Goal: Task Accomplishment & Management: Complete application form

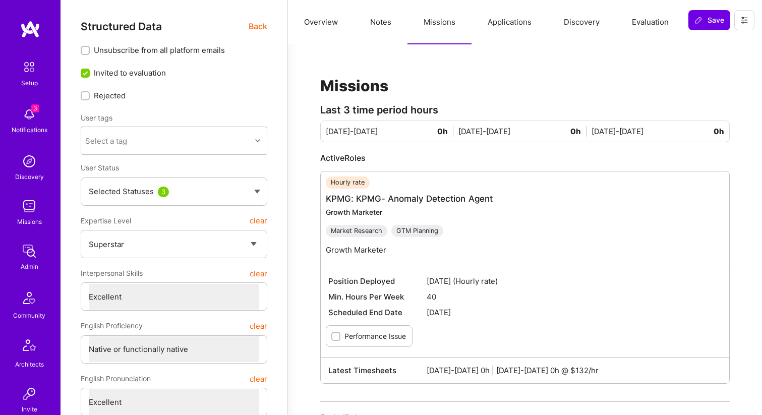
select select "7"
select select "US"
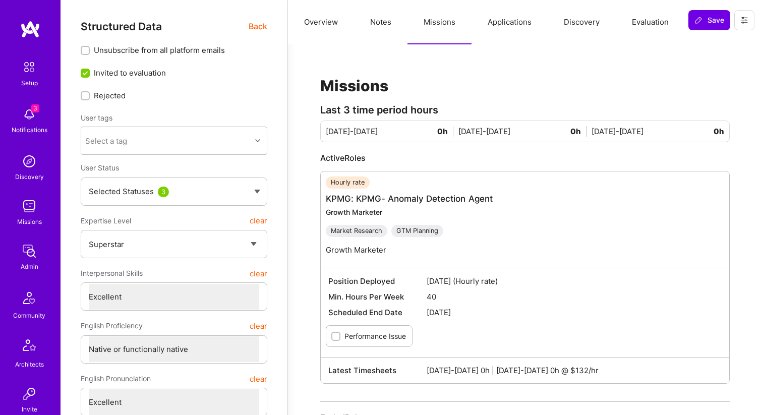
select select "Right Now"
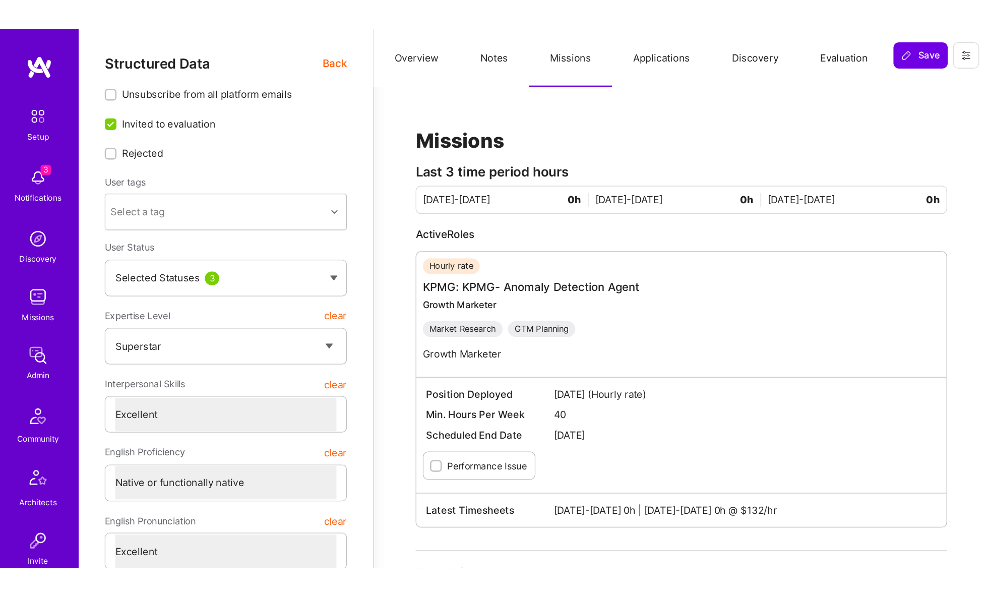
scroll to position [334, 0]
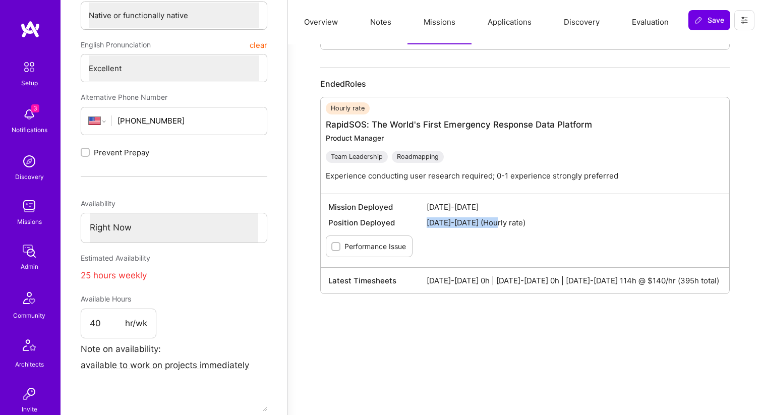
type textarea "x"
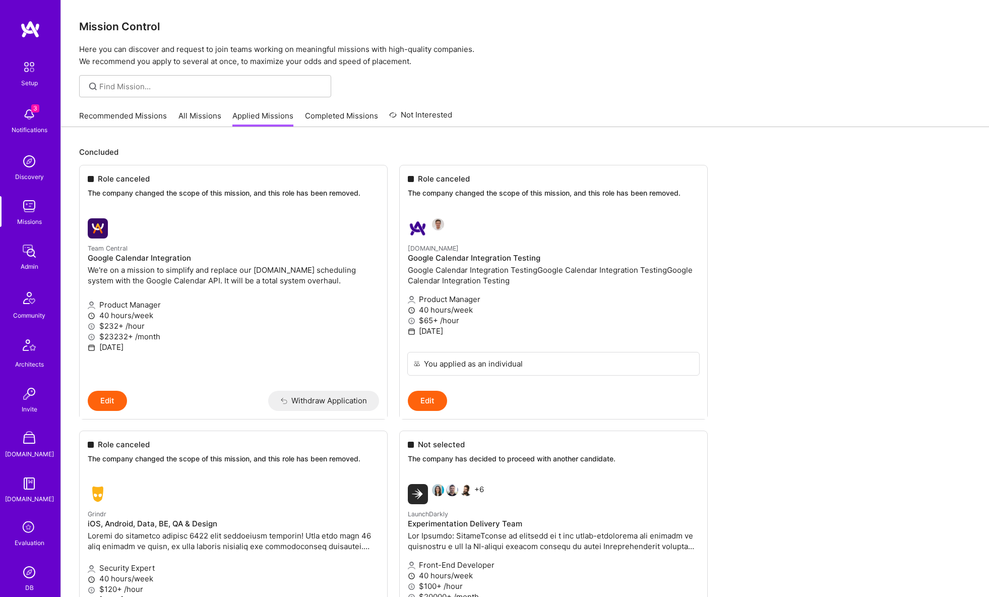
scroll to position [1, 0]
click at [185, 253] on p "Team Central" at bounding box center [233, 247] width 291 height 11
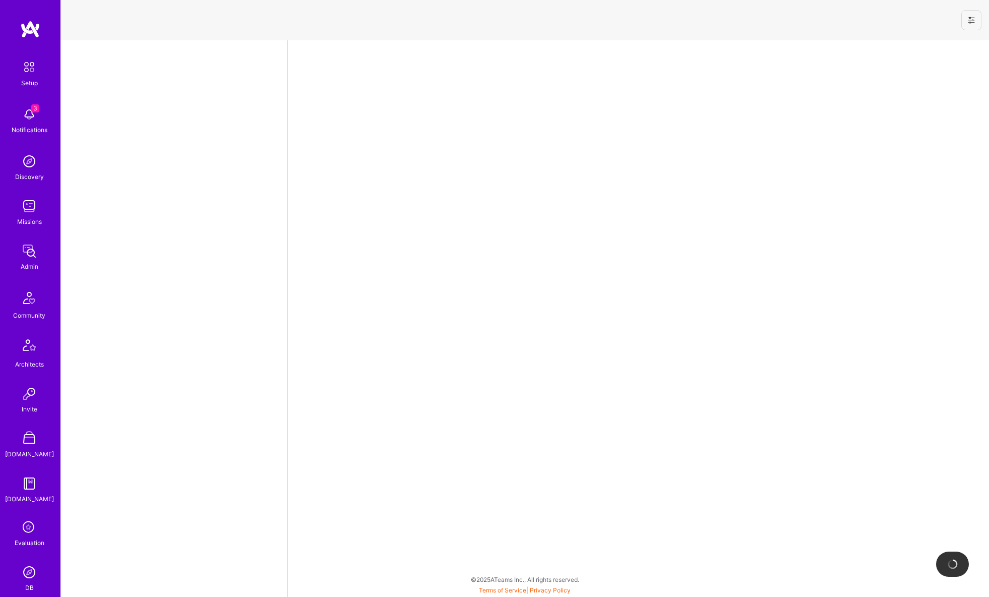
select select "US"
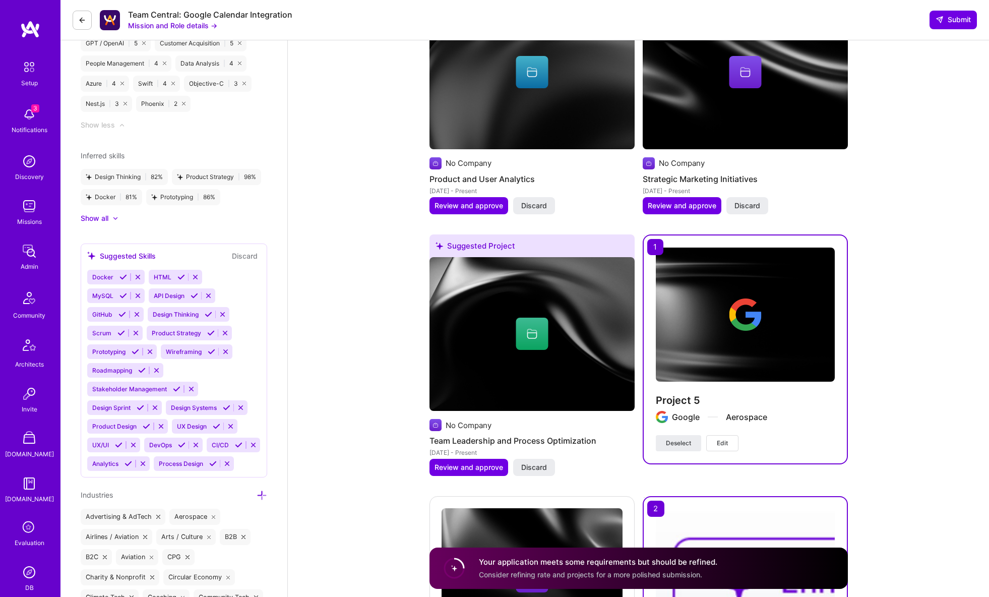
scroll to position [1958, 0]
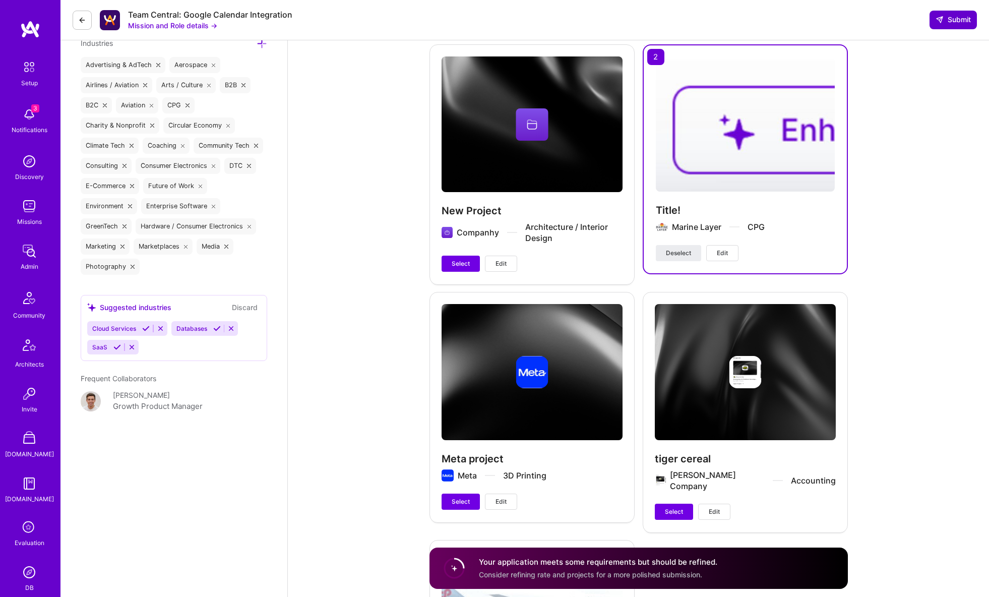
click at [968, 19] on span "Submit" at bounding box center [953, 20] width 35 height 10
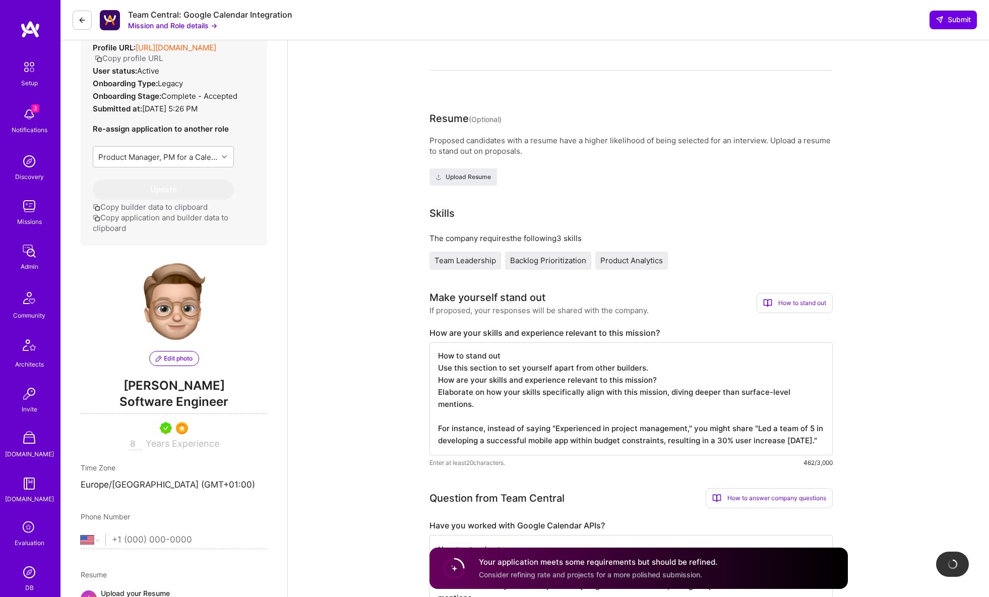
scroll to position [0, 0]
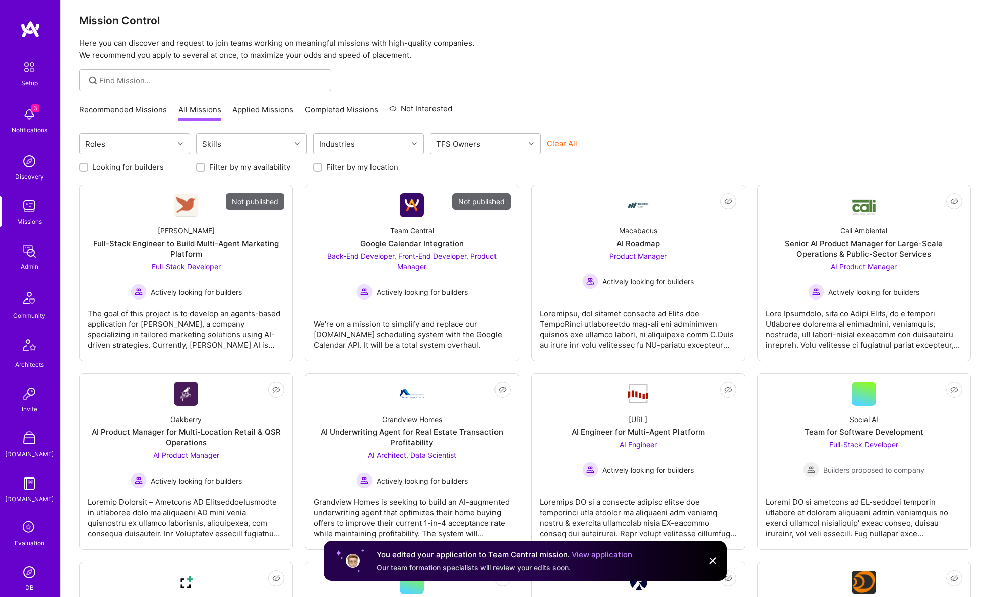
scroll to position [7, 0]
click at [31, 204] on img at bounding box center [29, 206] width 20 height 20
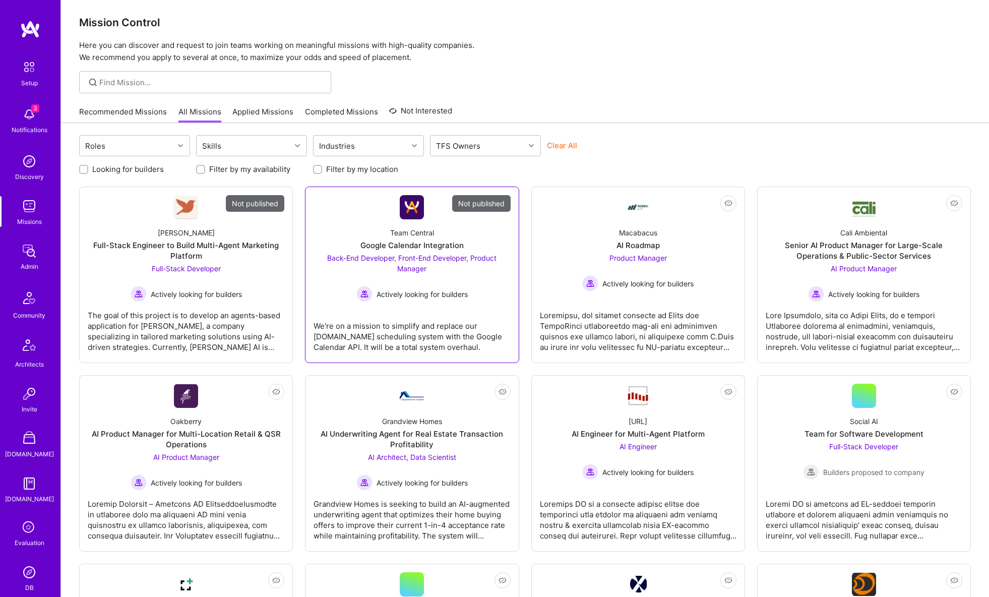
scroll to position [5, 0]
click at [439, 242] on div "Google Calendar Integration" at bounding box center [411, 244] width 103 height 11
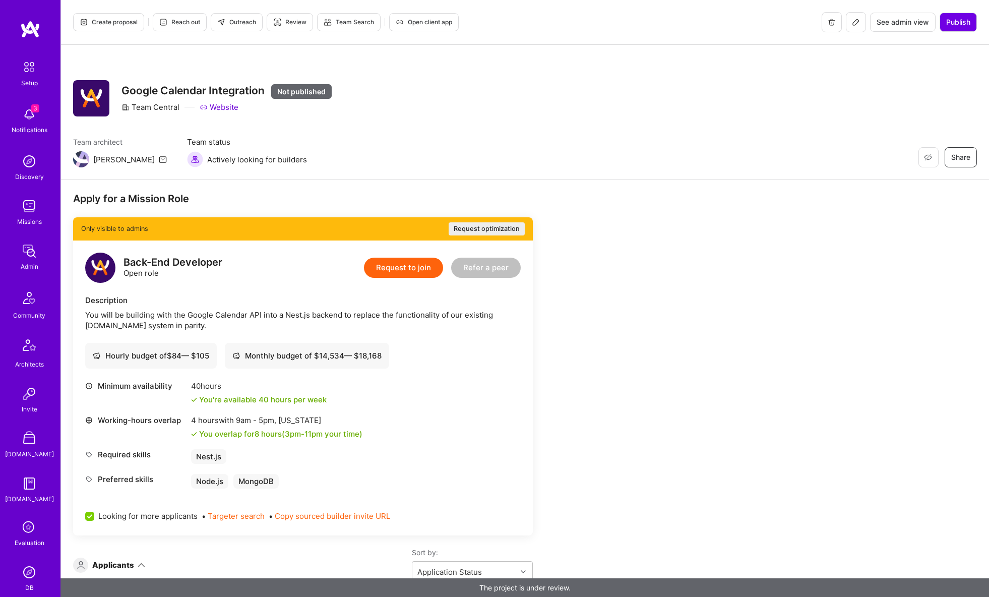
click at [856, 26] on button at bounding box center [856, 22] width 20 height 20
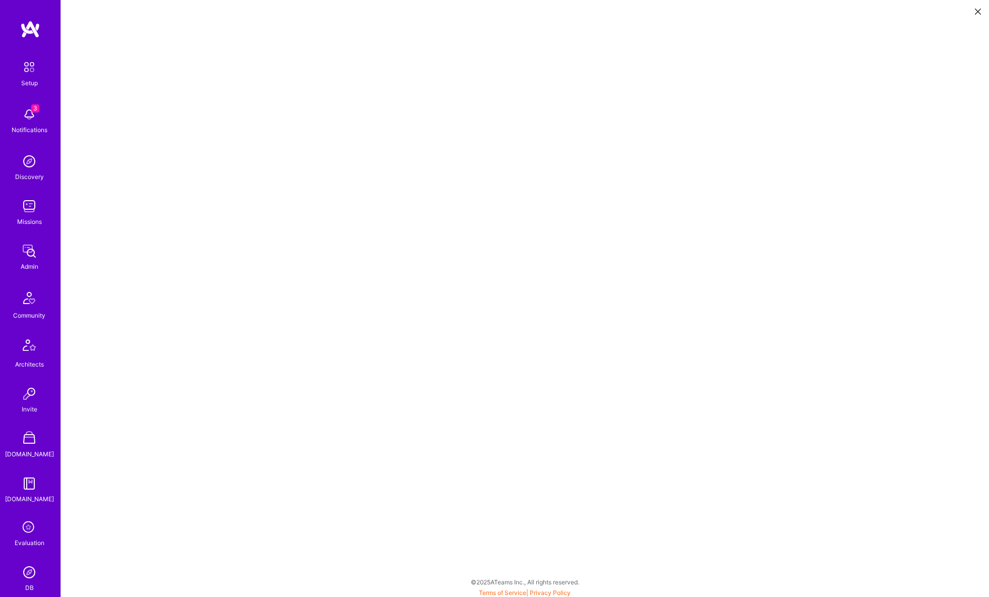
click at [979, 11] on icon at bounding box center [978, 12] width 6 height 6
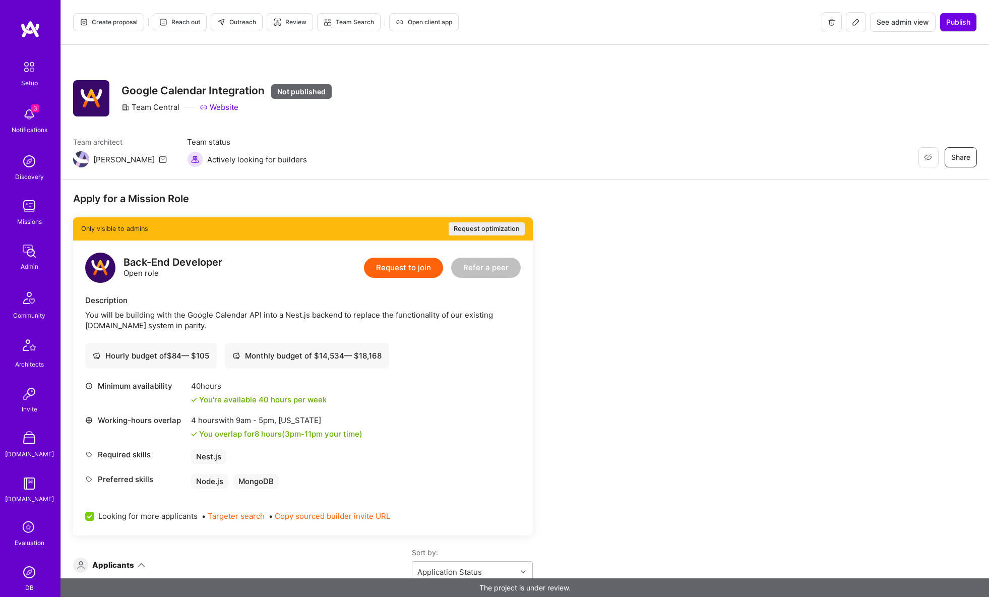
click at [102, 25] on span "Create proposal" at bounding box center [109, 22] width 58 height 9
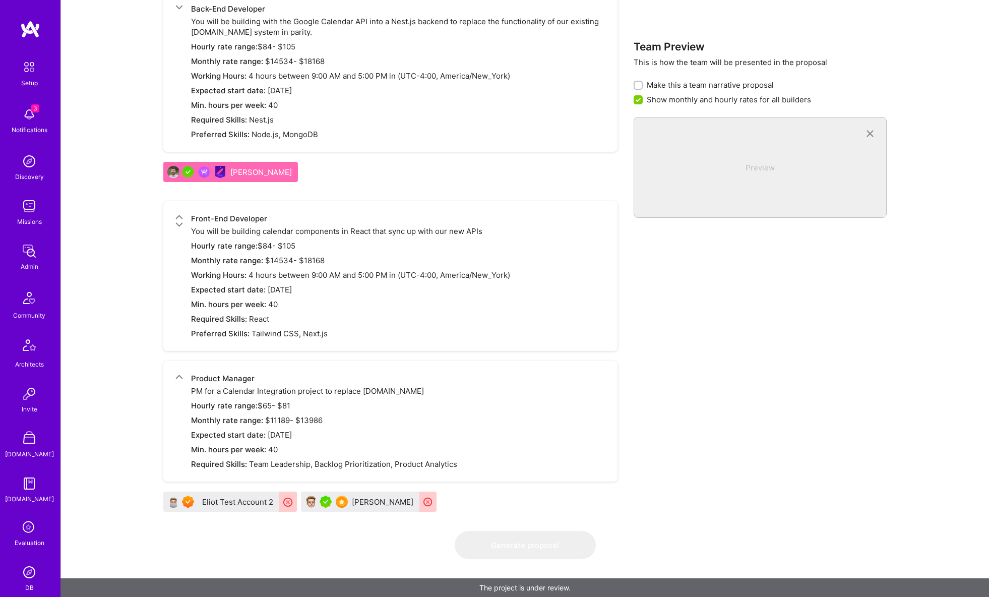
scroll to position [841, 0]
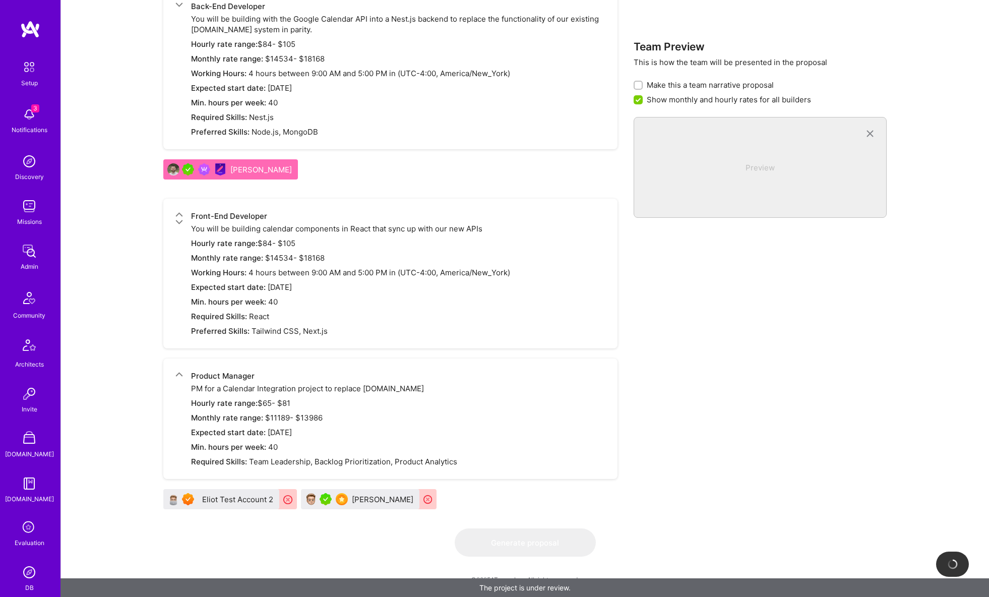
checkbox input "false"
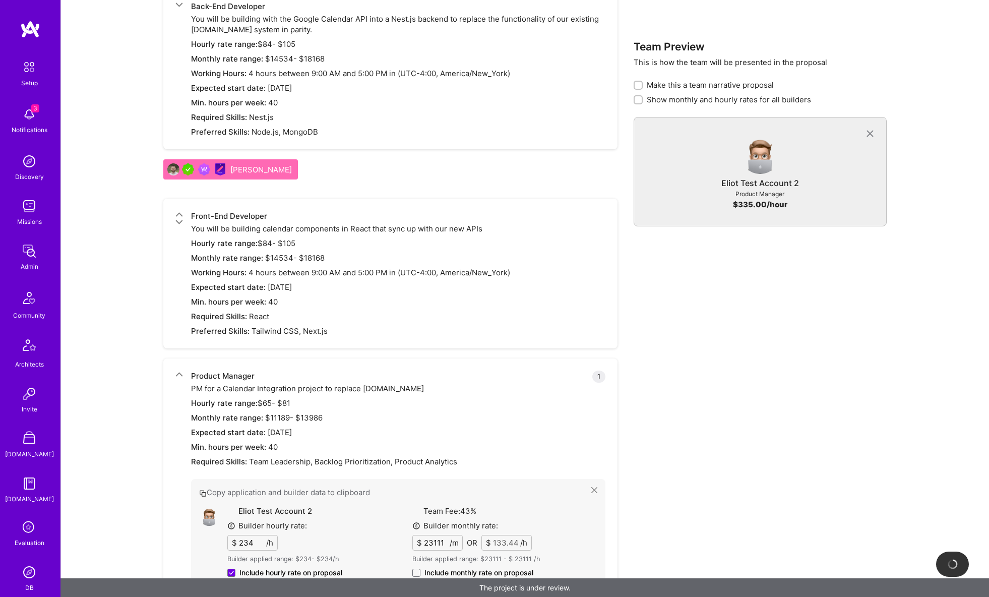
scroll to position [1092, 0]
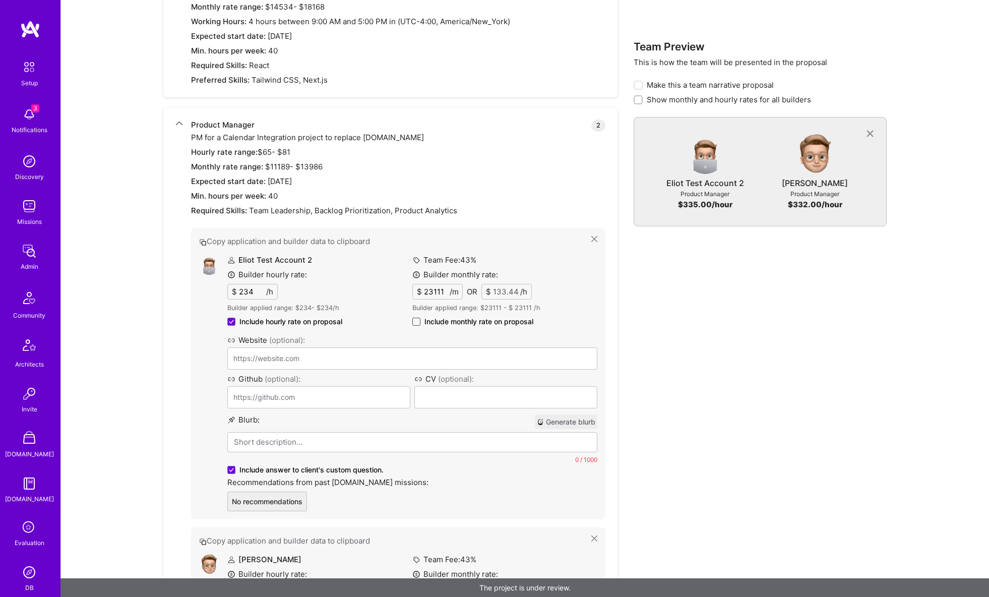
click at [416, 320] on span at bounding box center [416, 322] width 8 height 8
click at [0, 0] on input "Include monthly rate on proposal" at bounding box center [0, 0] width 0 height 0
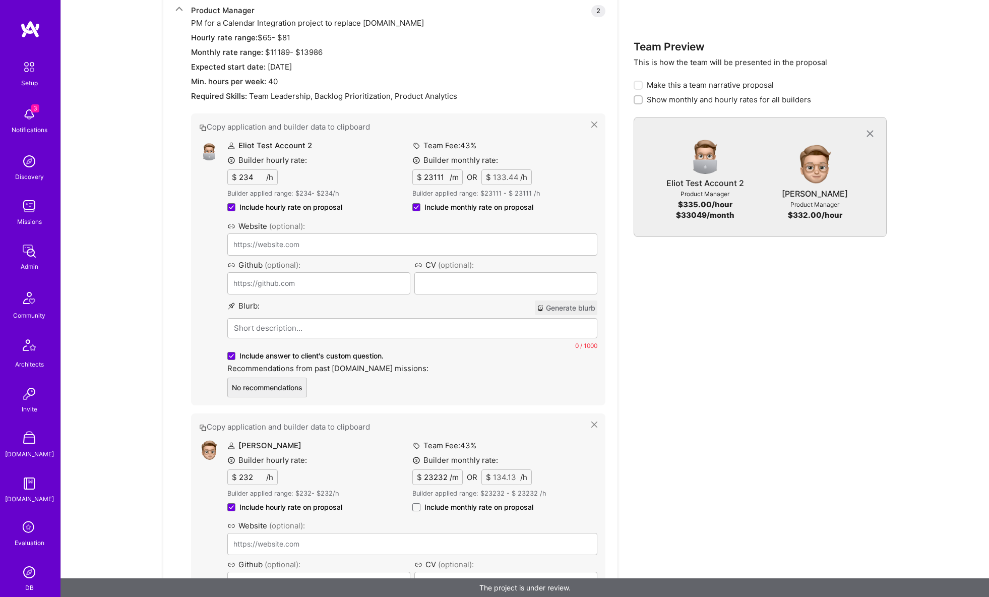
scroll to position [1208, 0]
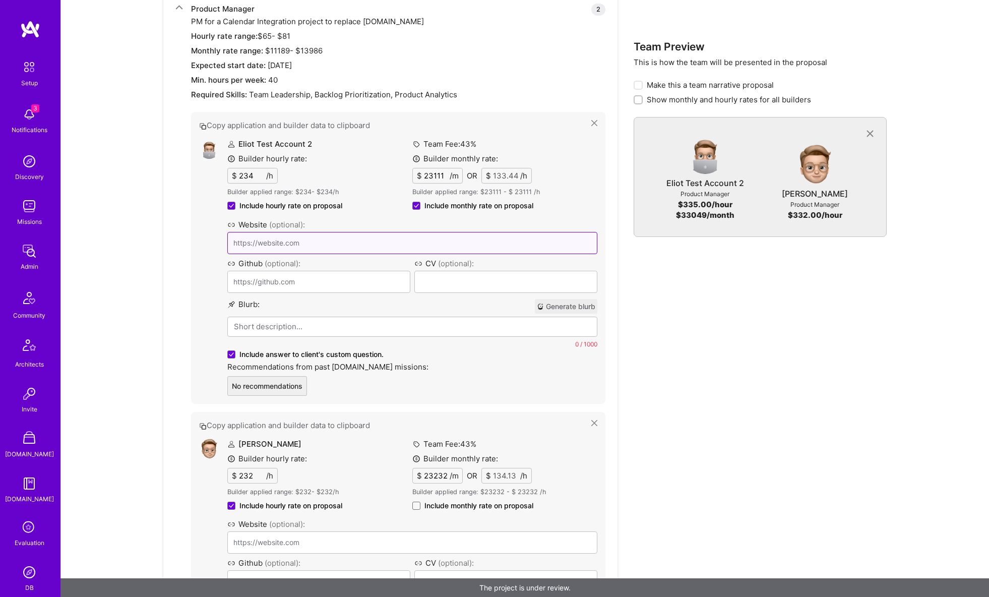
click at [293, 247] on input at bounding box center [412, 243] width 370 height 22
type input "eliot.com"
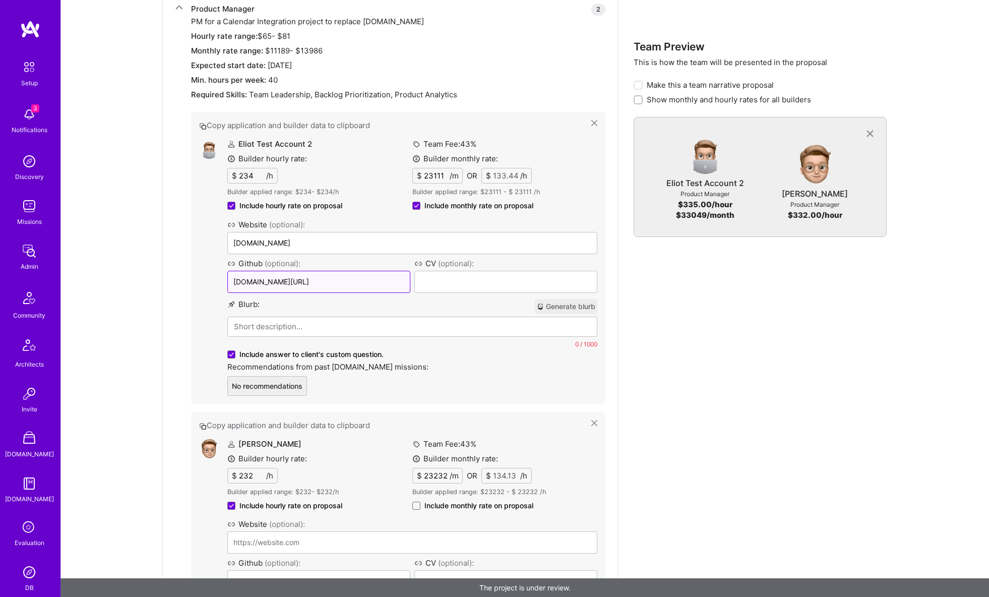
type input "github.com/eliot"
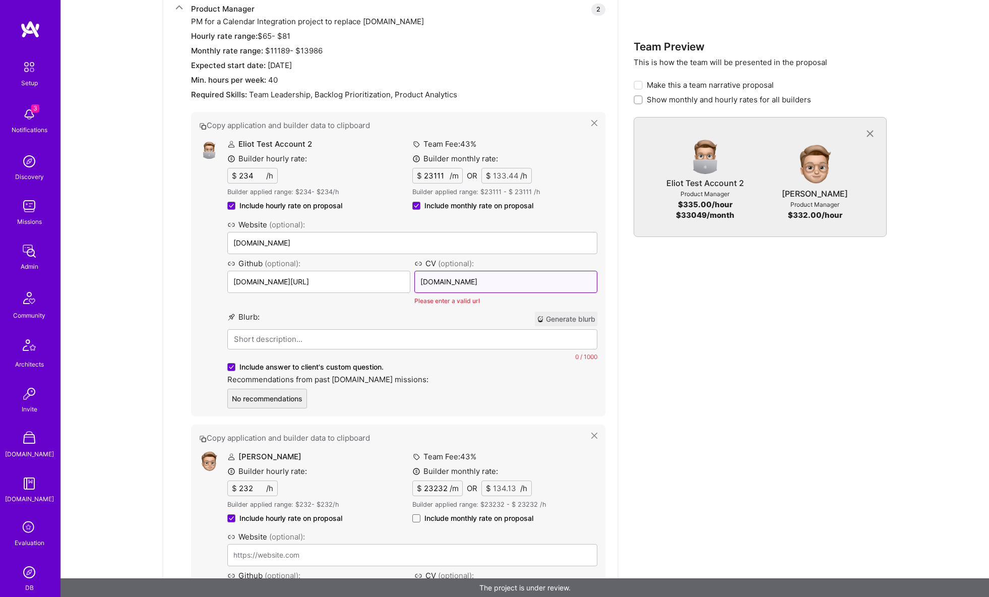
type input "google.com"
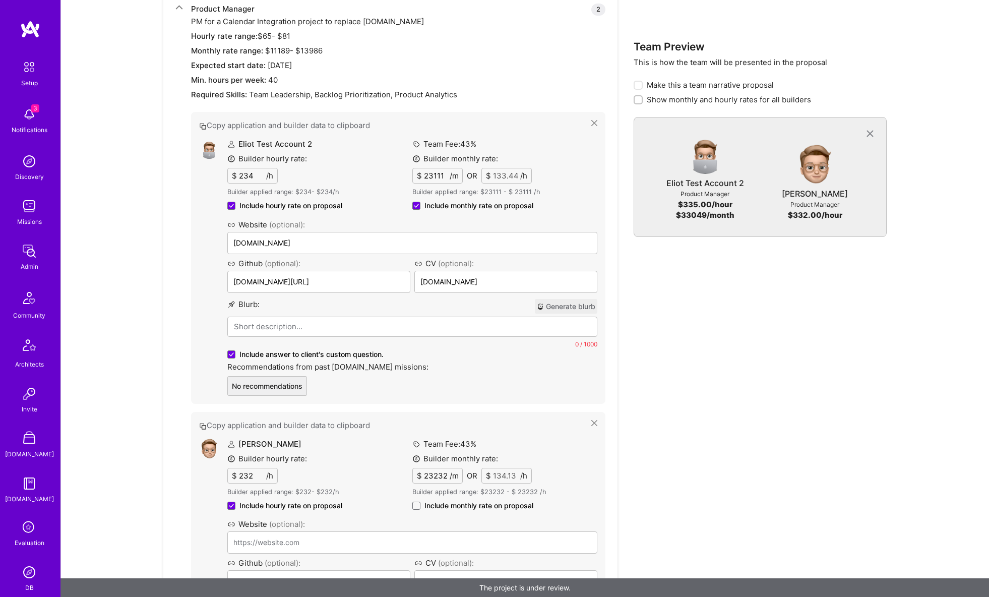
click at [552, 308] on button "Generate blurb" at bounding box center [566, 306] width 63 height 15
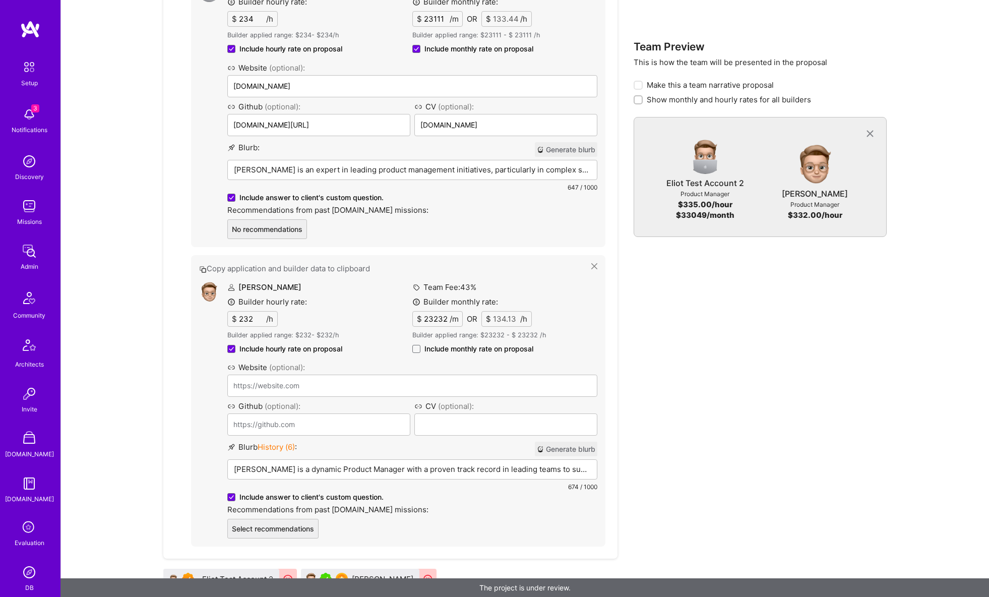
scroll to position [1444, 0]
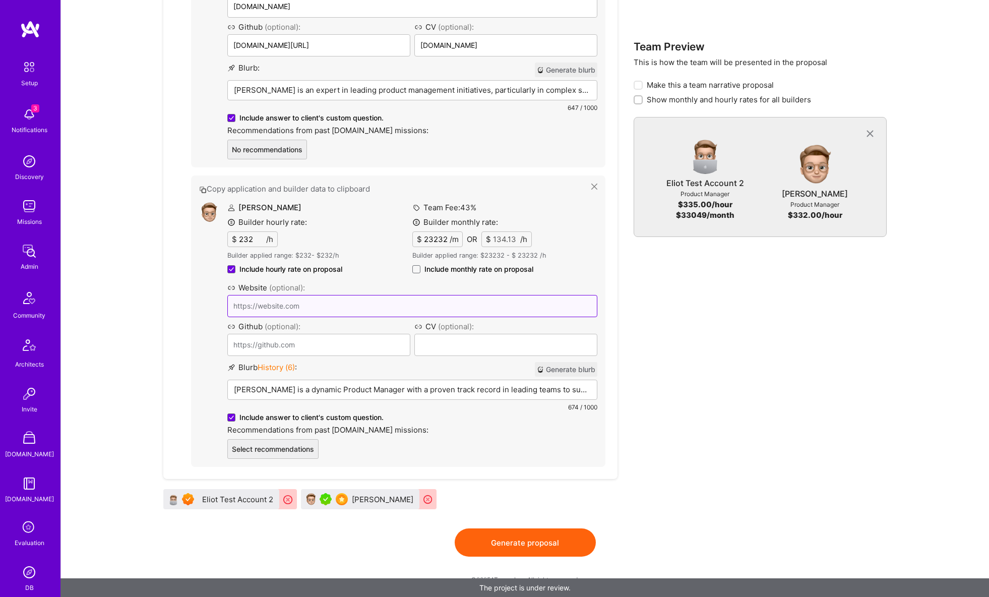
click at [286, 308] on input at bounding box center [412, 306] width 370 height 22
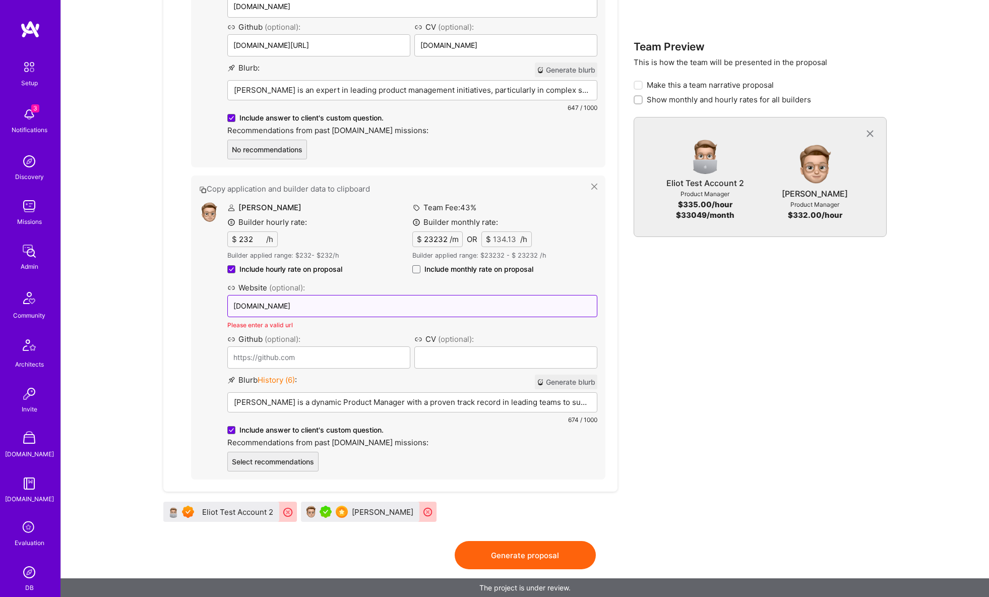
type input "eliot2.com"
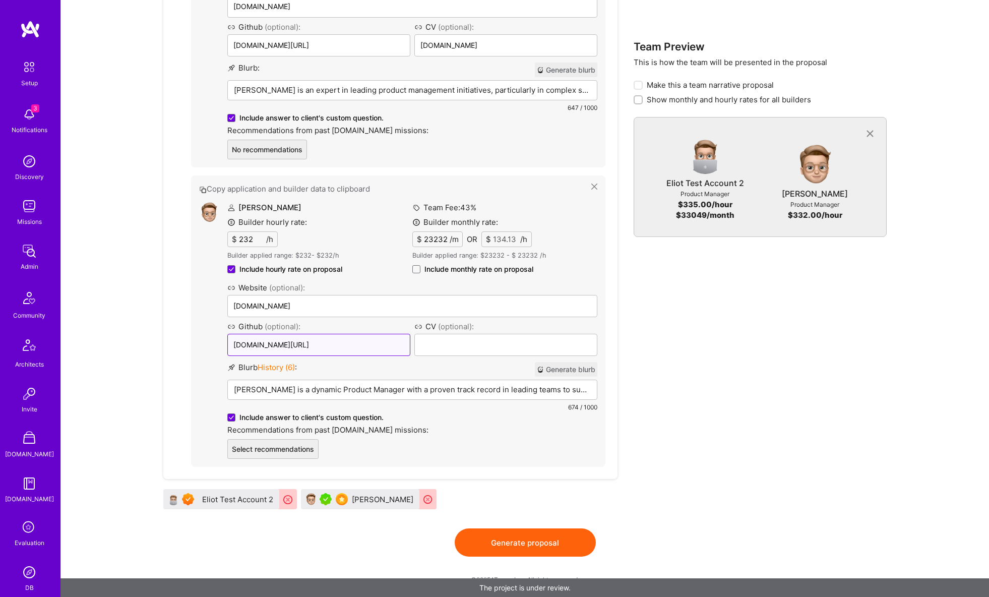
type input "github.com/eliot"
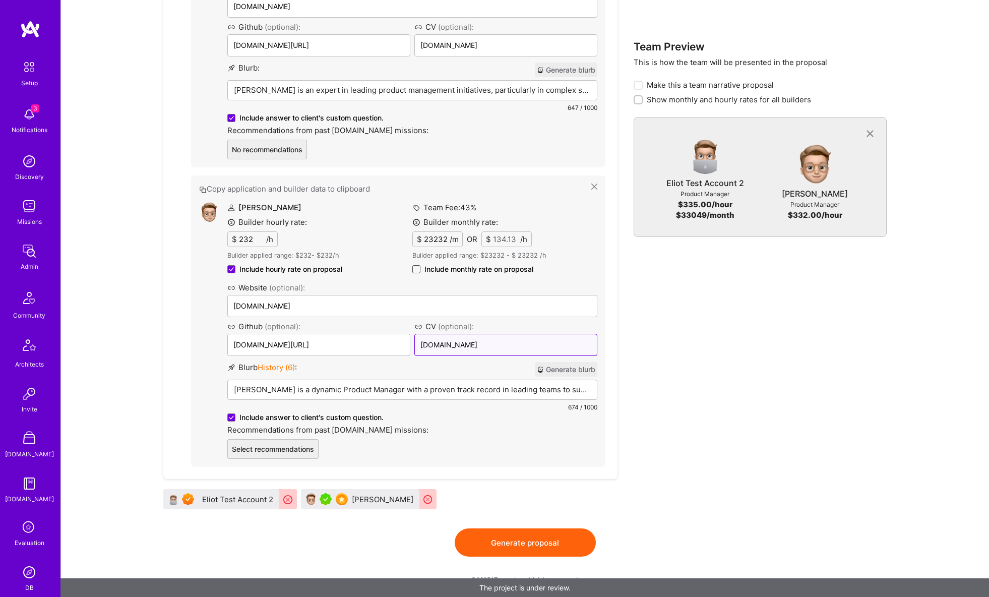
type input "resume.com"
click at [419, 271] on span at bounding box center [416, 269] width 8 height 8
click at [0, 0] on input "Include monthly rate on proposal" at bounding box center [0, 0] width 0 height 0
checkbox input "true"
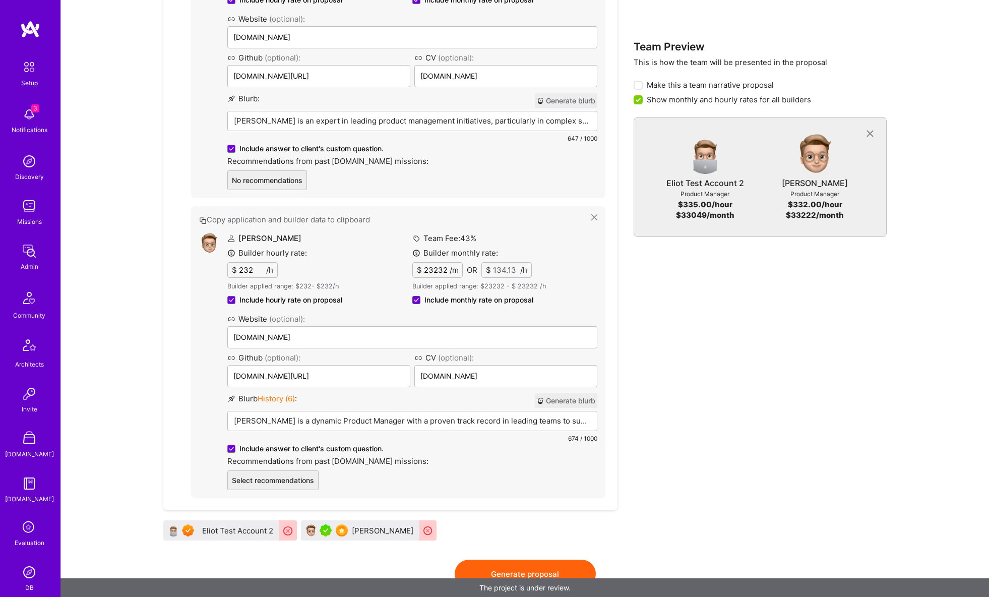
scroll to position [1445, 0]
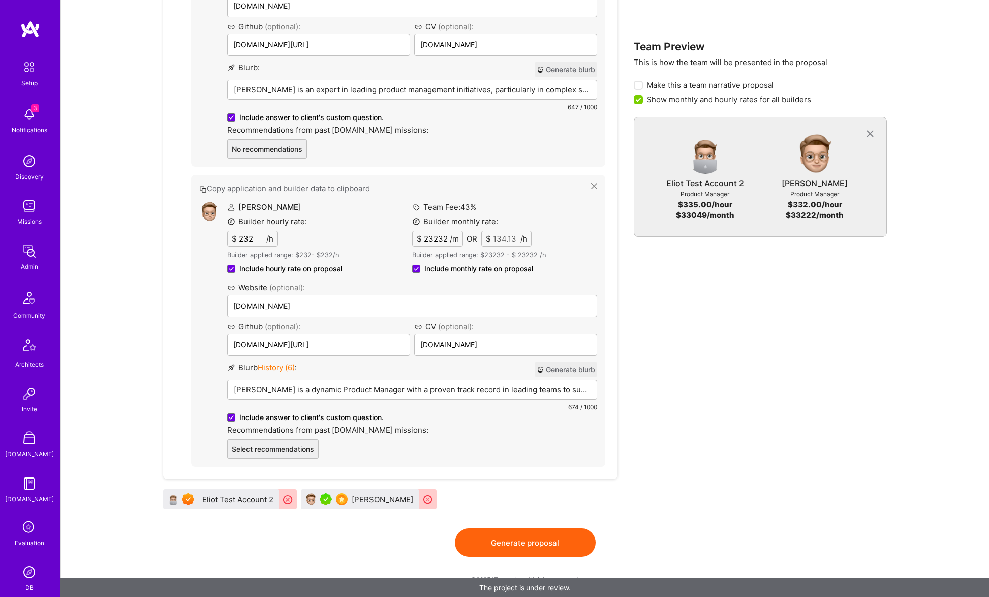
click at [269, 456] on button "Select recommendations" at bounding box center [272, 449] width 91 height 20
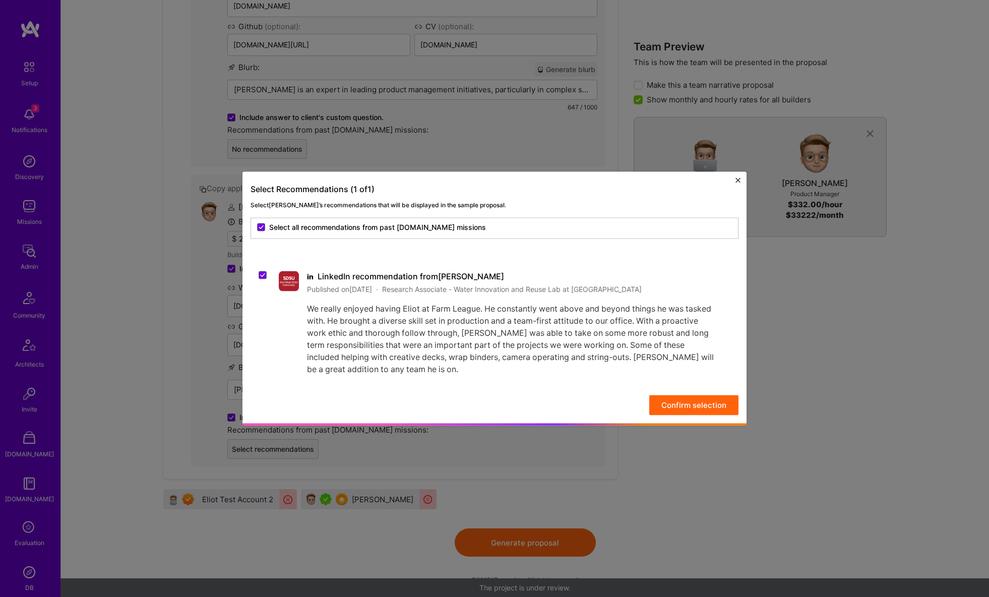
click at [691, 407] on button "Confirm selection" at bounding box center [693, 405] width 89 height 20
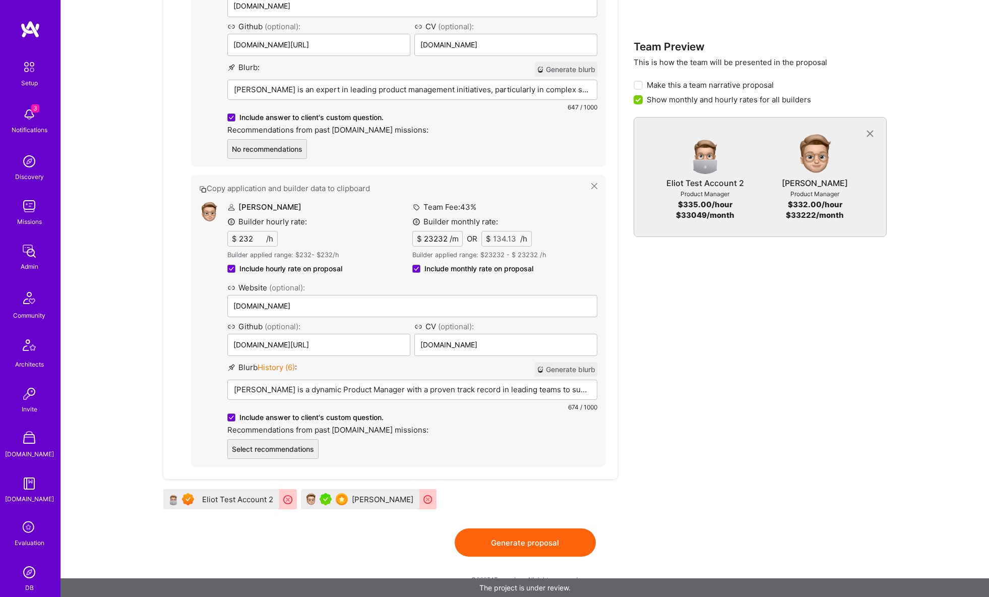
click at [494, 541] on button "Generate proposal" at bounding box center [525, 542] width 141 height 28
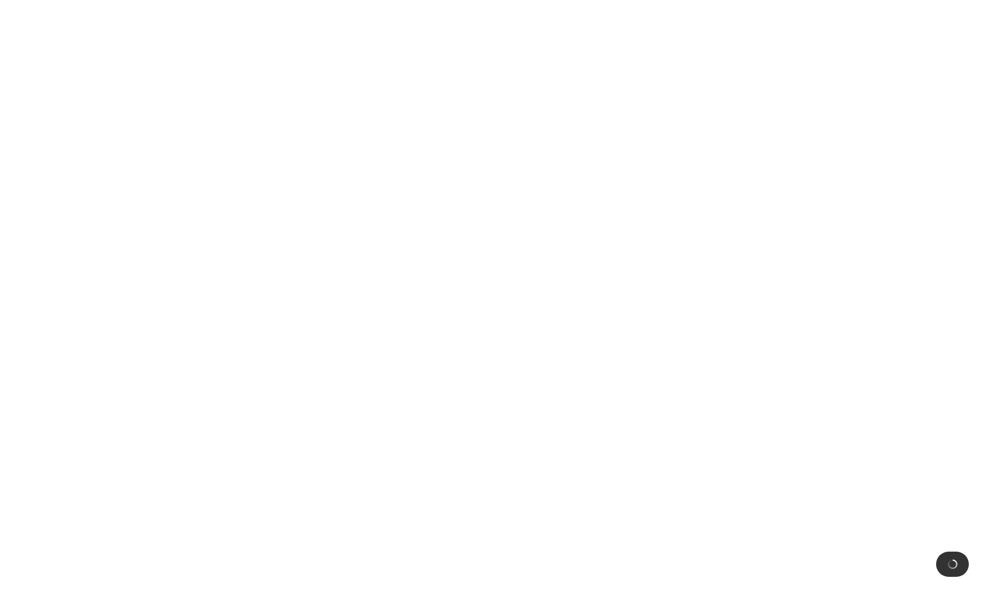
scroll to position [0, 0]
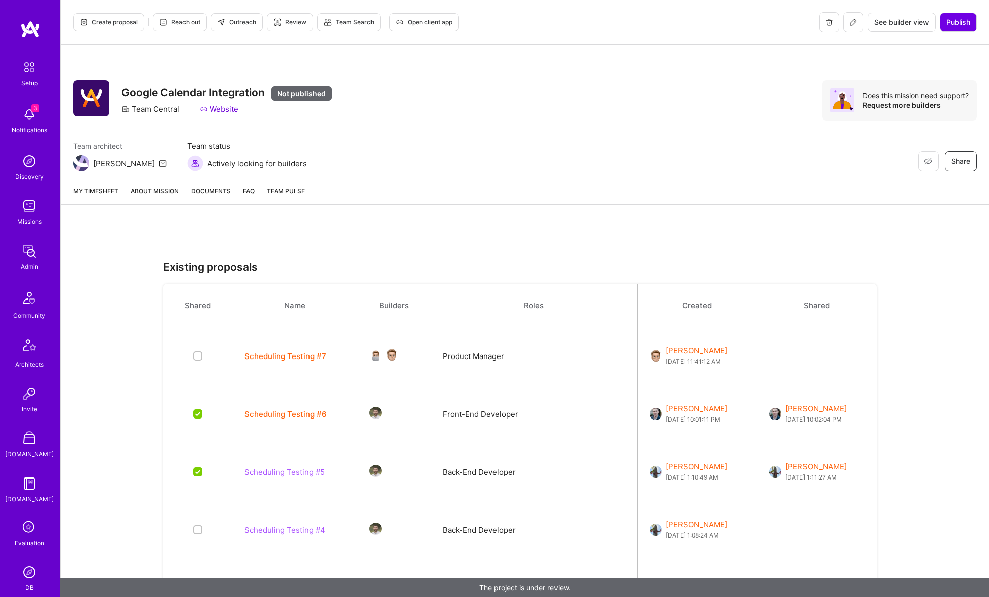
click at [307, 356] on button "Scheduling Testing #7" at bounding box center [286, 356] width 82 height 11
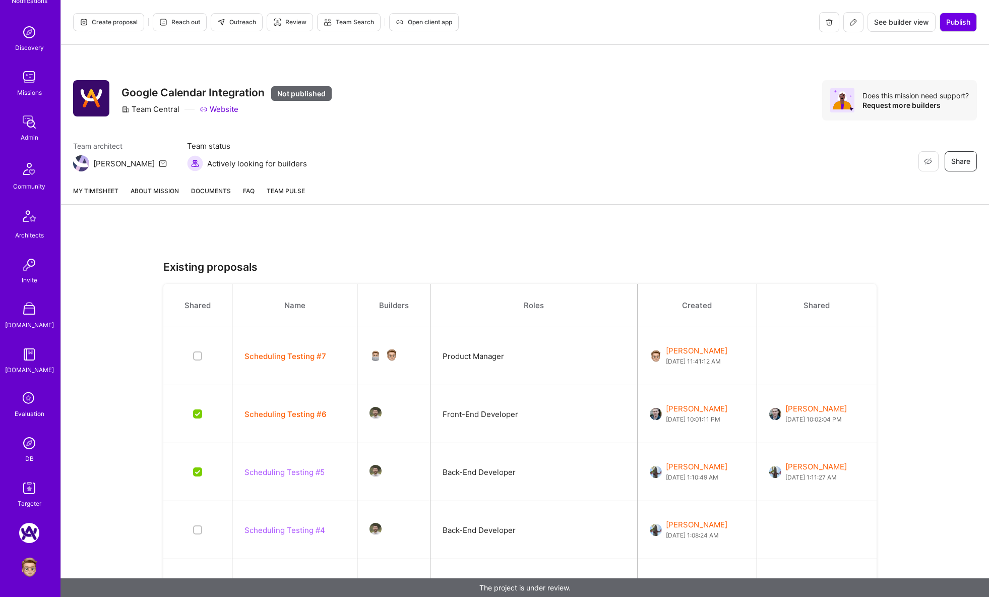
click at [29, 446] on img at bounding box center [29, 443] width 20 height 20
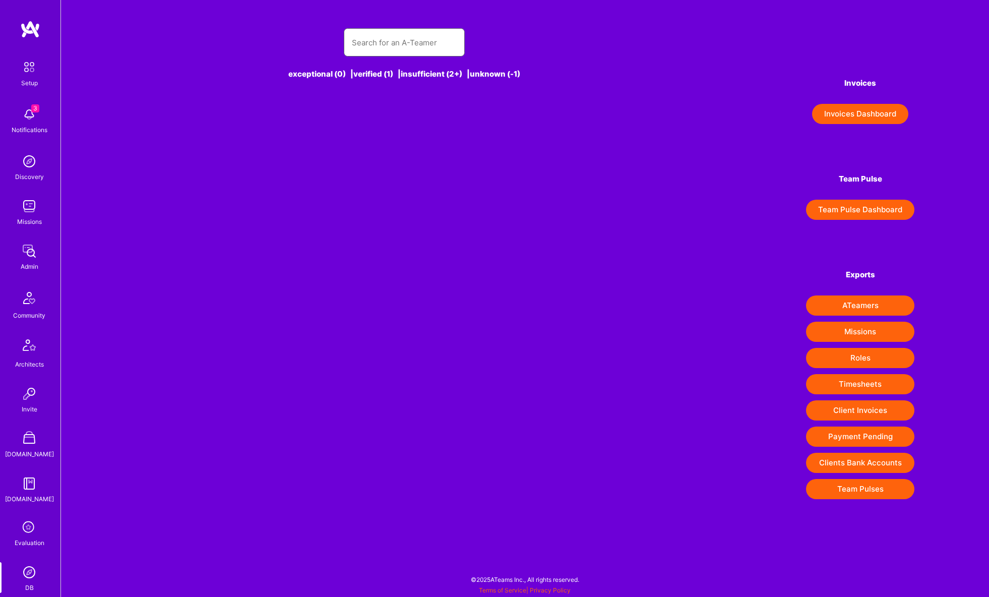
click at [410, 36] on input "text" at bounding box center [404, 43] width 105 height 26
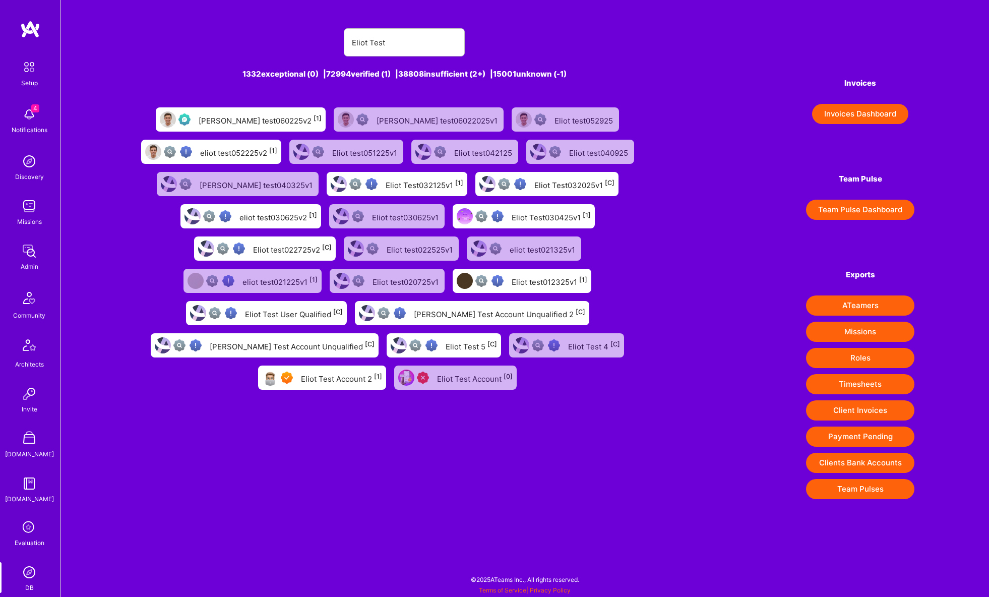
click at [305, 381] on div "Eliot Test Account 2 [1]" at bounding box center [341, 377] width 81 height 13
click at [392, 42] on input "Eliot Test" at bounding box center [404, 43] width 105 height 26
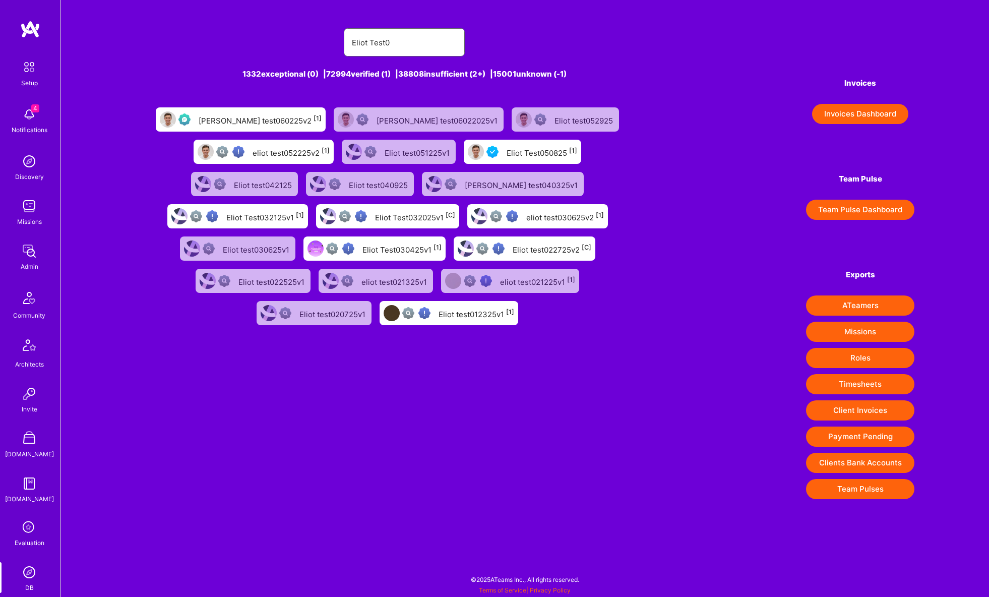
type input "Eliot Test0"
click at [533, 150] on div "Eliot Test050825 [1]" at bounding box center [542, 151] width 71 height 13
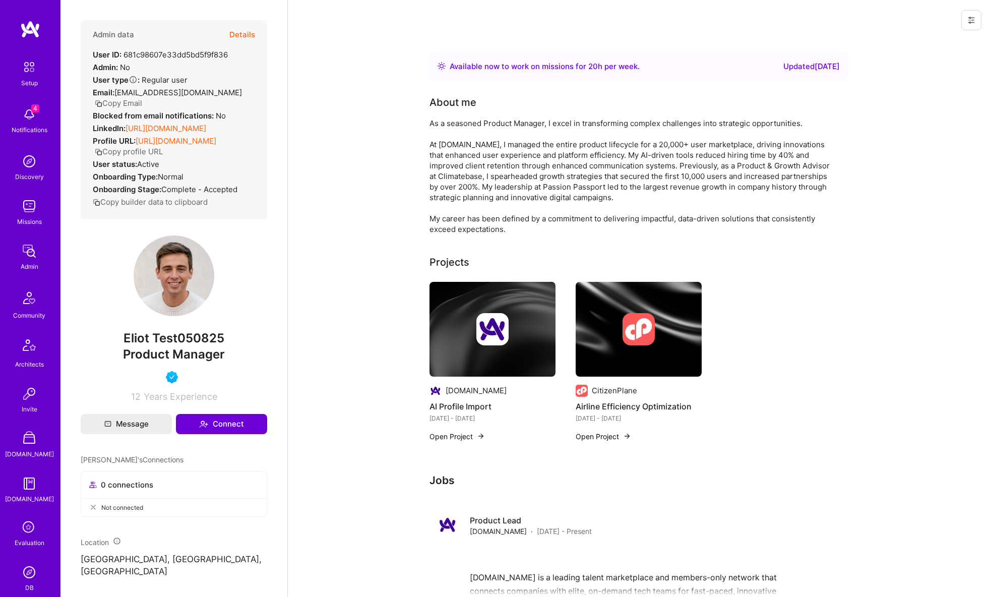
click at [972, 23] on icon at bounding box center [971, 20] width 8 height 8
drag, startPoint x: 938, startPoint y: 40, endPoint x: 764, endPoint y: 32, distance: 174.6
click at [927, 39] on button "Login as Eliot" at bounding box center [928, 43] width 106 height 26
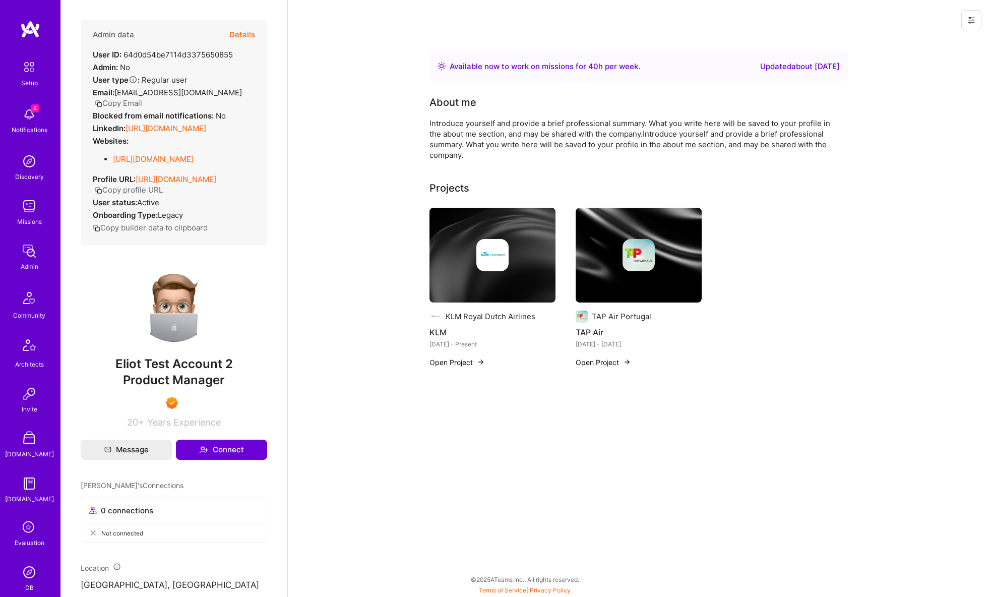
click at [27, 220] on div "Missions" at bounding box center [29, 221] width 25 height 11
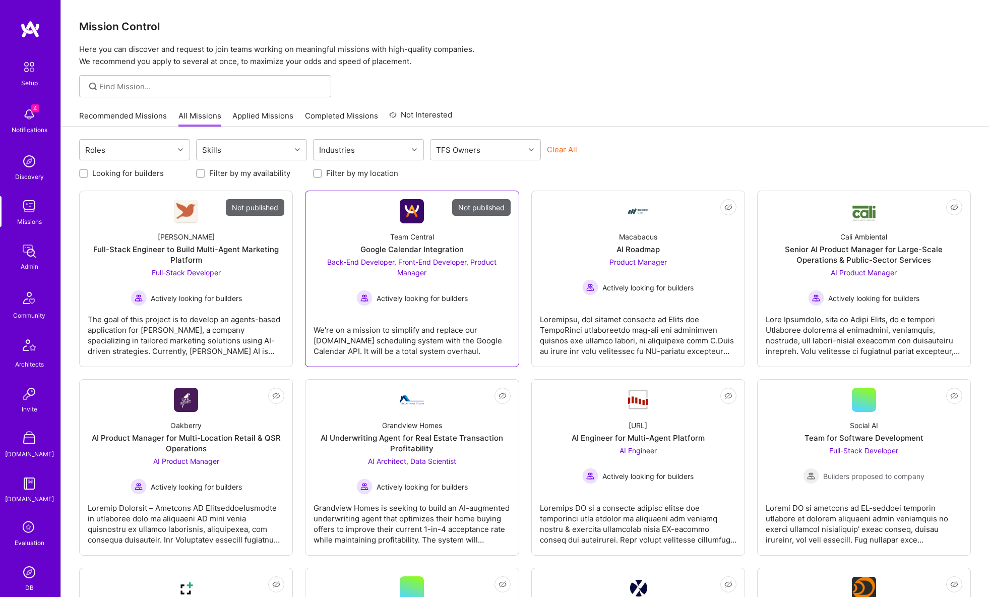
click at [461, 234] on div "Team Central Google Calendar Integration Back-End Developer, Front-End Develope…" at bounding box center [412, 264] width 197 height 83
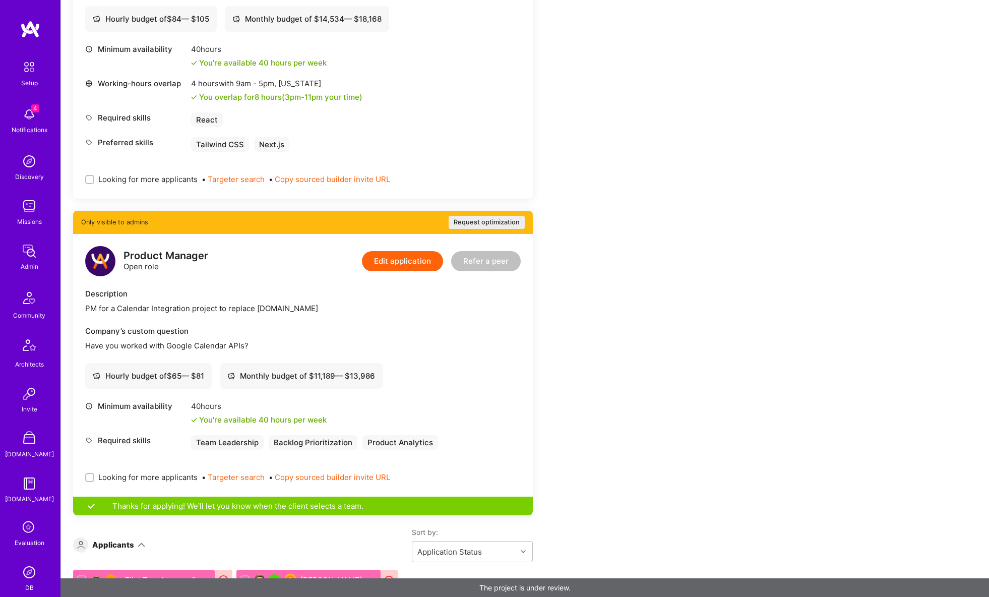
scroll to position [828, 0]
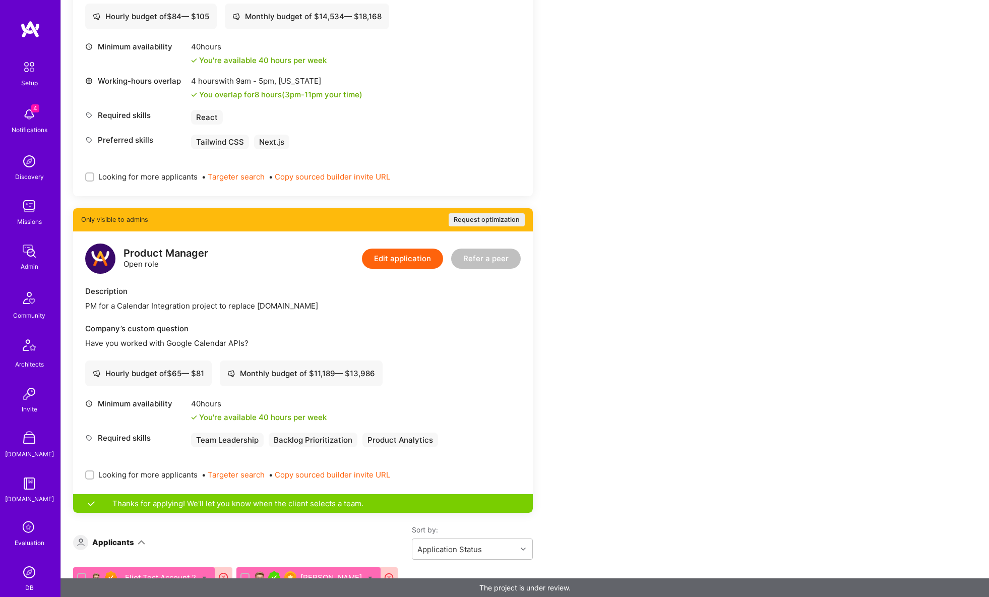
click at [398, 258] on button "Edit application" at bounding box center [402, 259] width 81 height 20
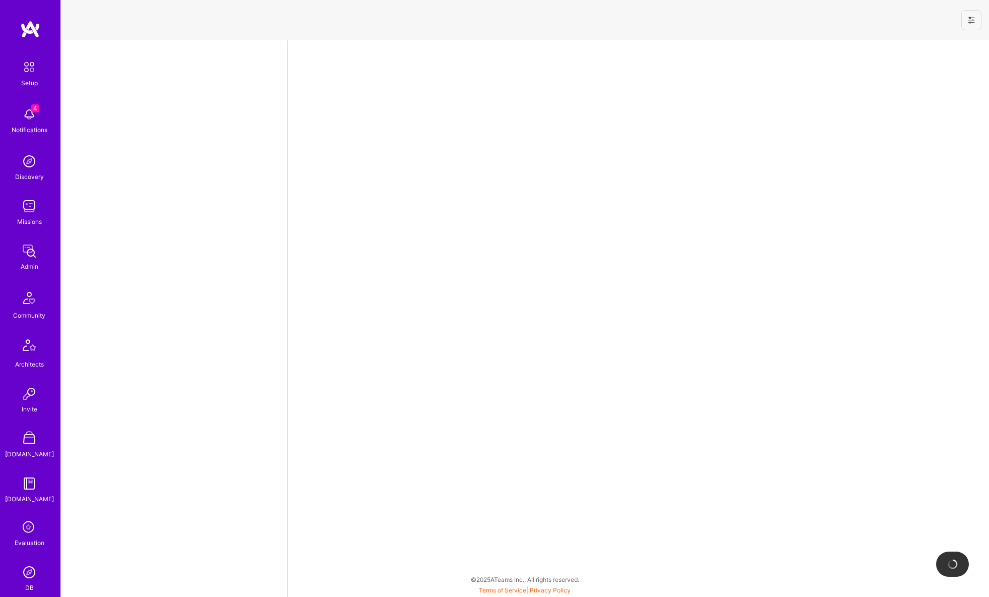
select select "US"
